Goal: Go to known website: Go to known website

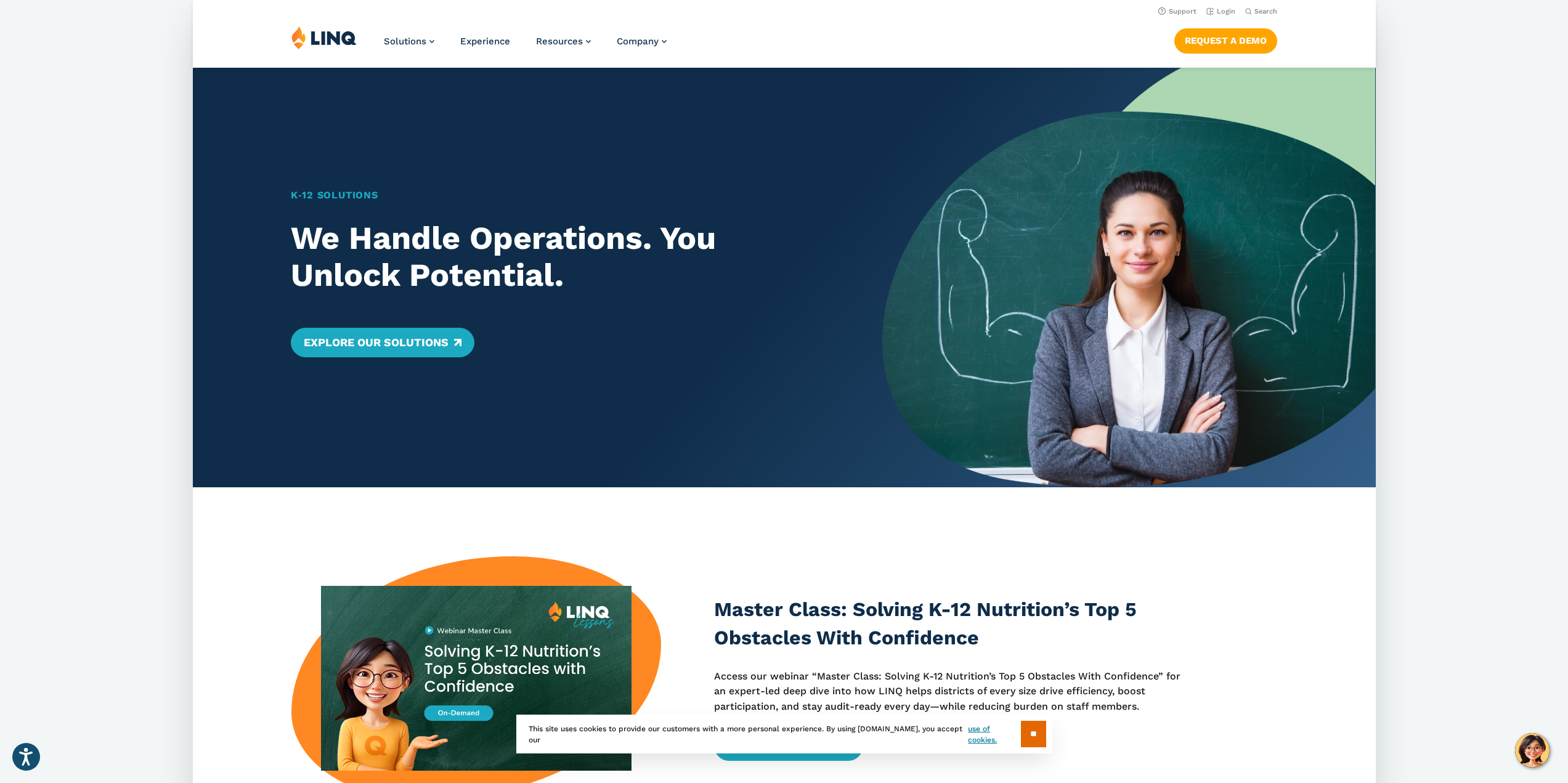
click at [329, 46] on img at bounding box center [324, 37] width 65 height 23
click at [1219, 15] on link "Login" at bounding box center [1219, 11] width 29 height 8
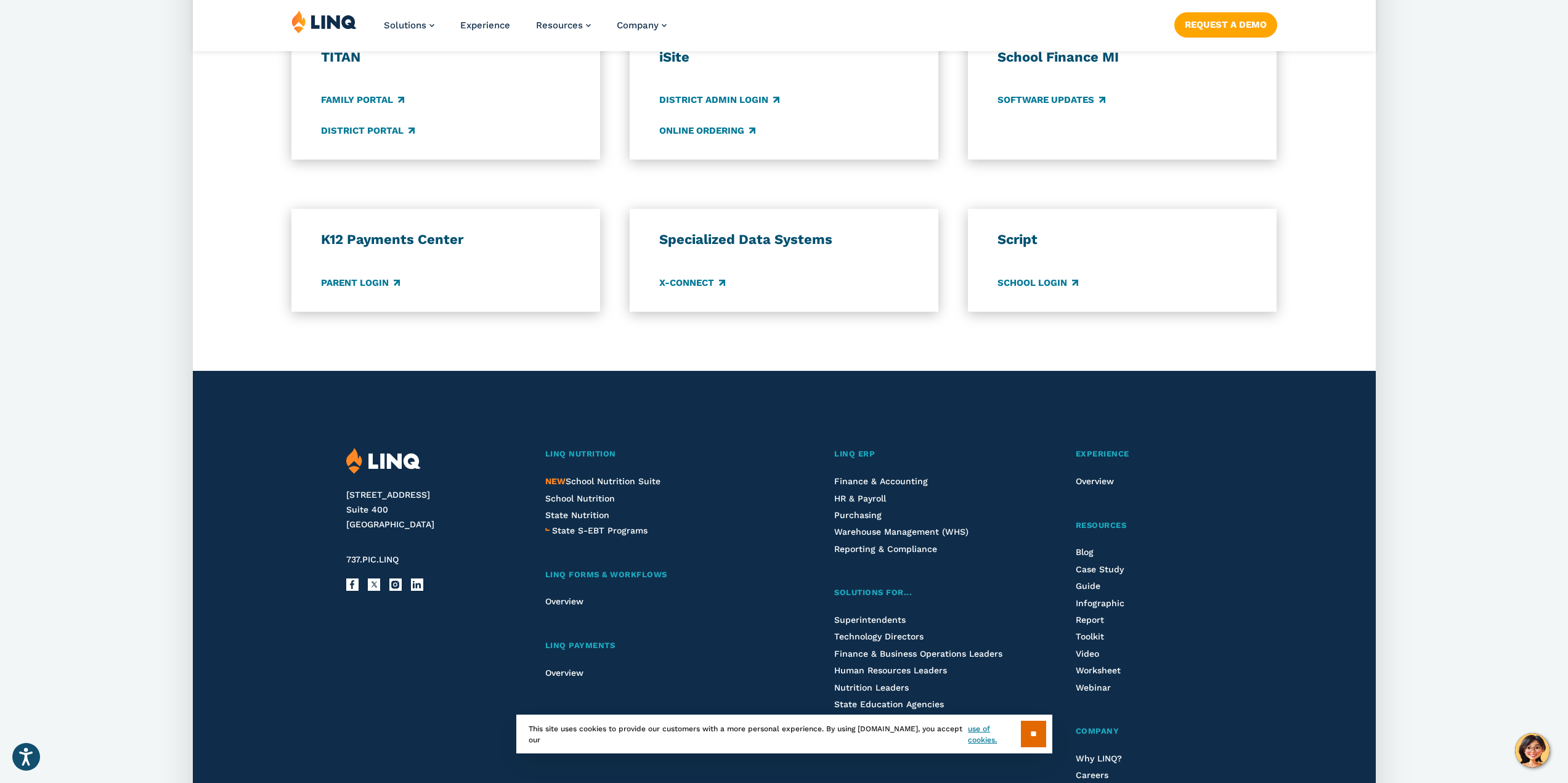
scroll to position [986, 0]
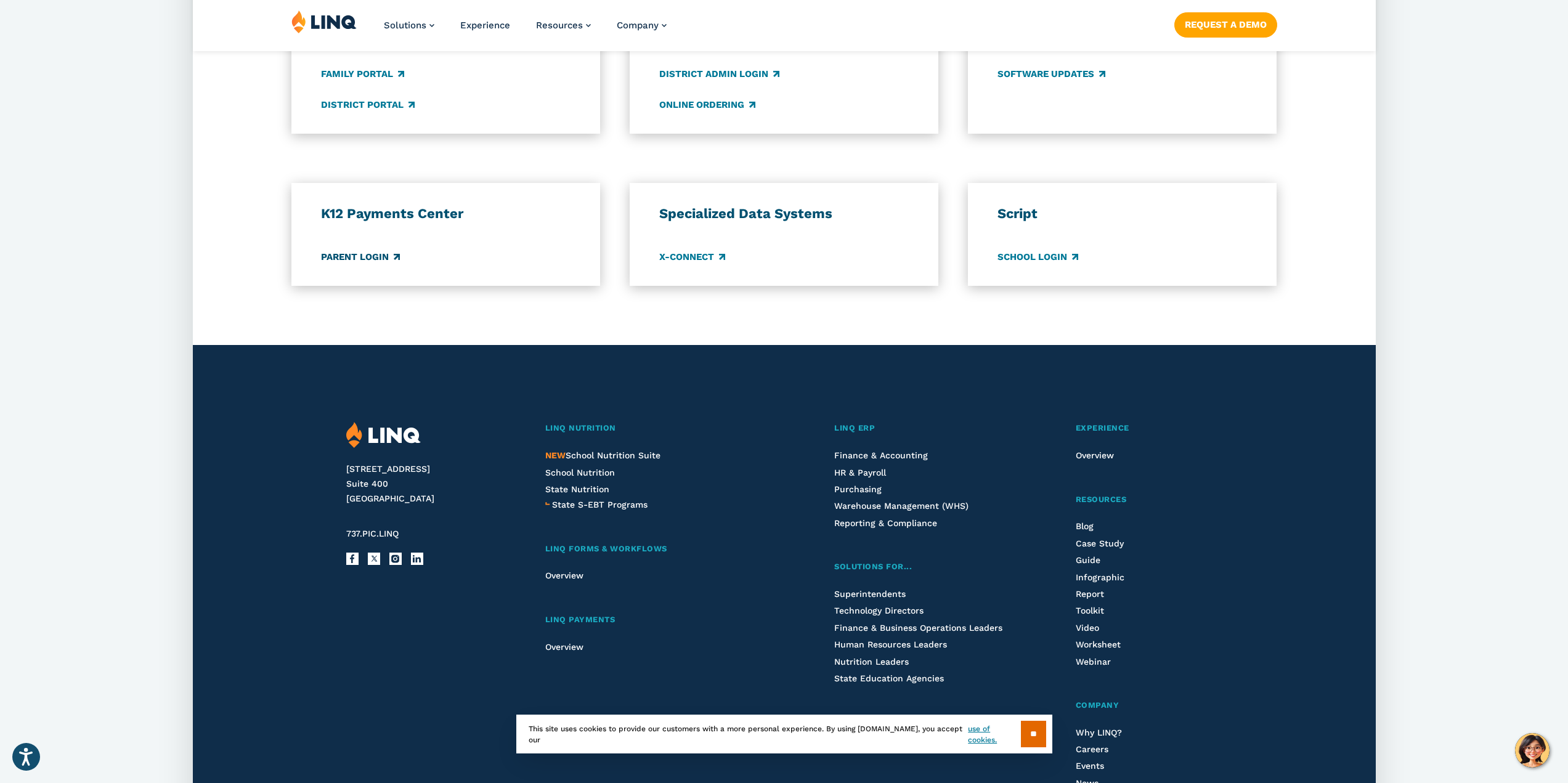
click at [381, 264] on link "Parent Login" at bounding box center [360, 257] width 79 height 14
